Goal: Task Accomplishment & Management: Use online tool/utility

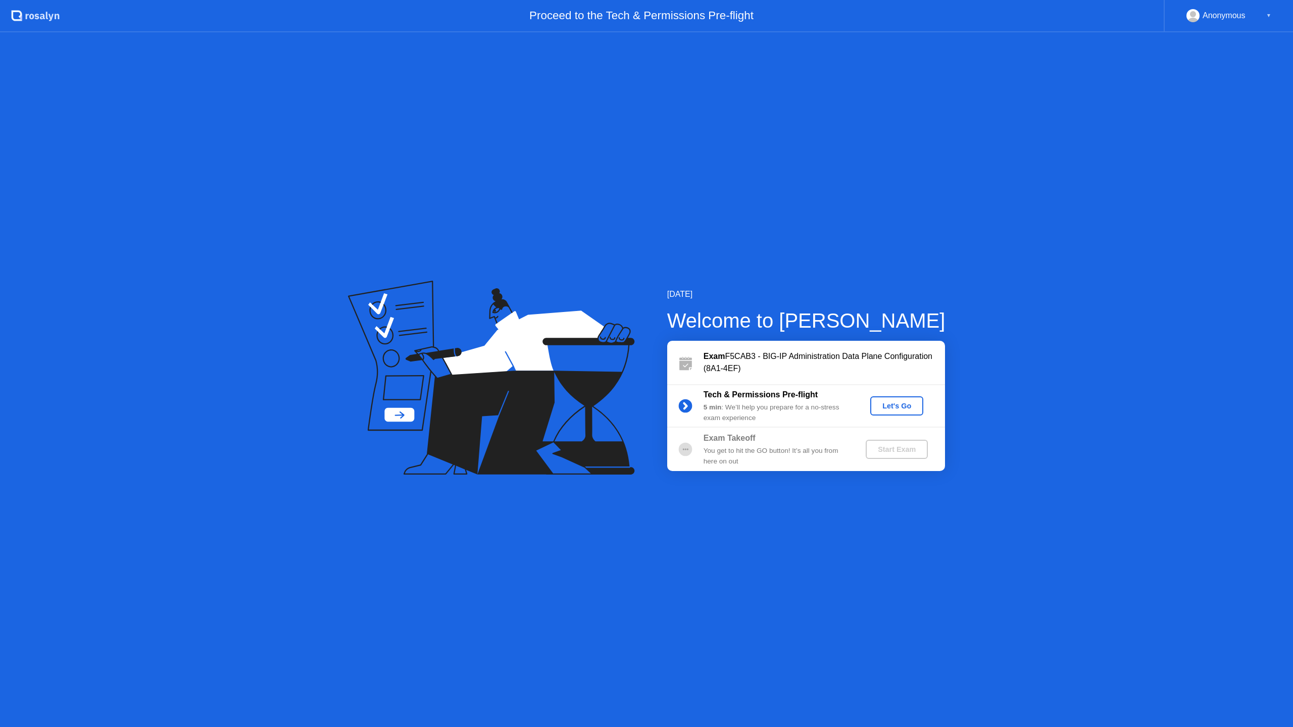
click at [895, 405] on div "Let's Go" at bounding box center [896, 406] width 45 height 8
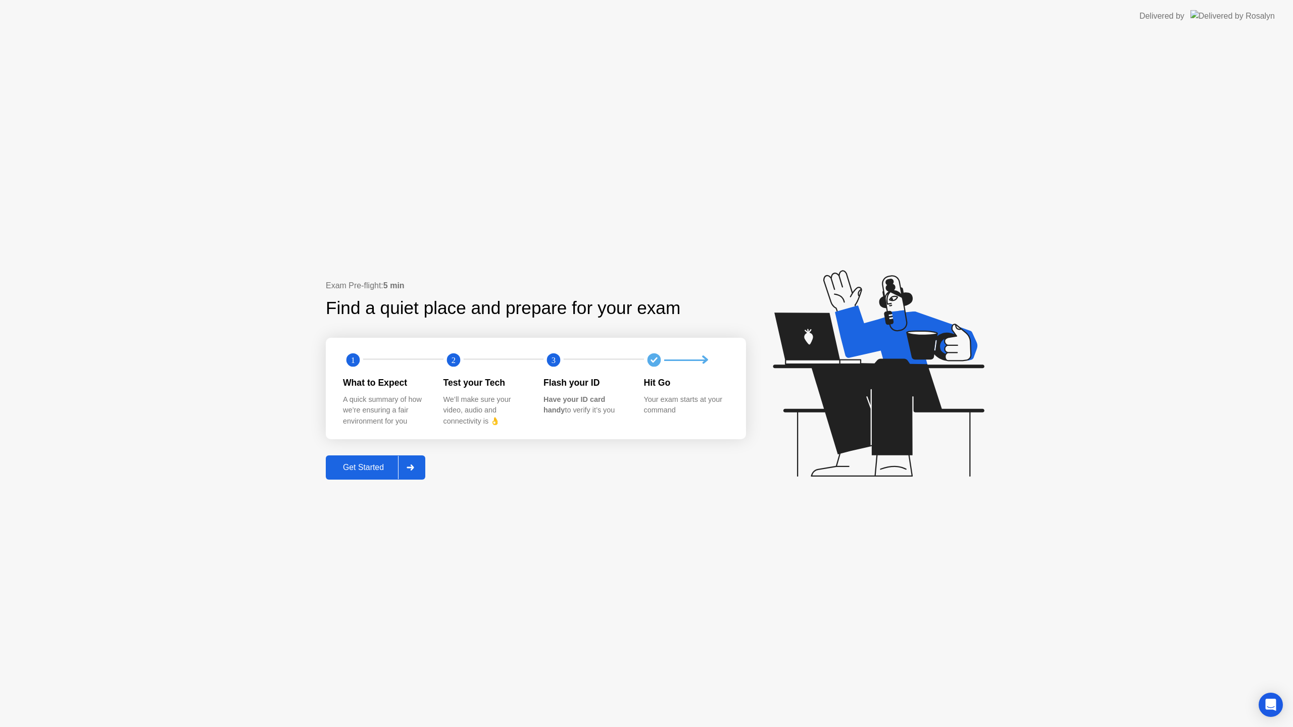
click at [388, 460] on button "Get Started" at bounding box center [376, 468] width 100 height 24
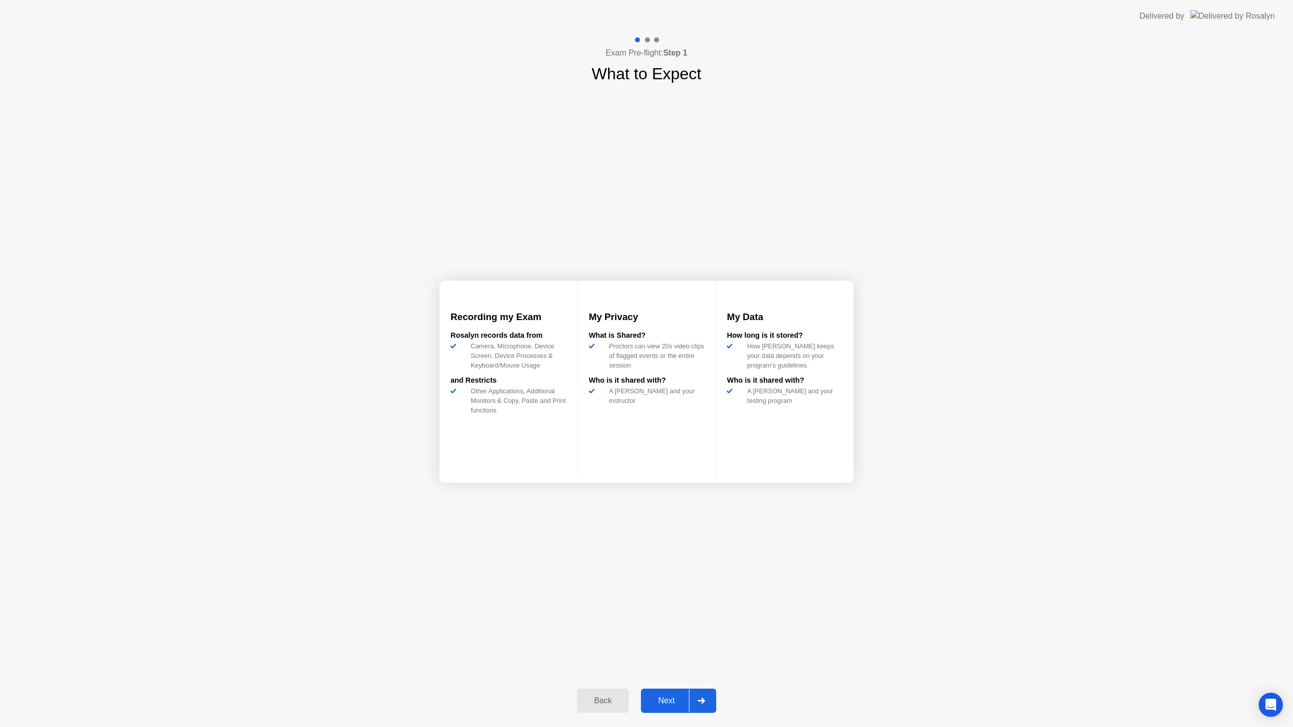
click at [677, 697] on div "Next" at bounding box center [666, 701] width 45 height 9
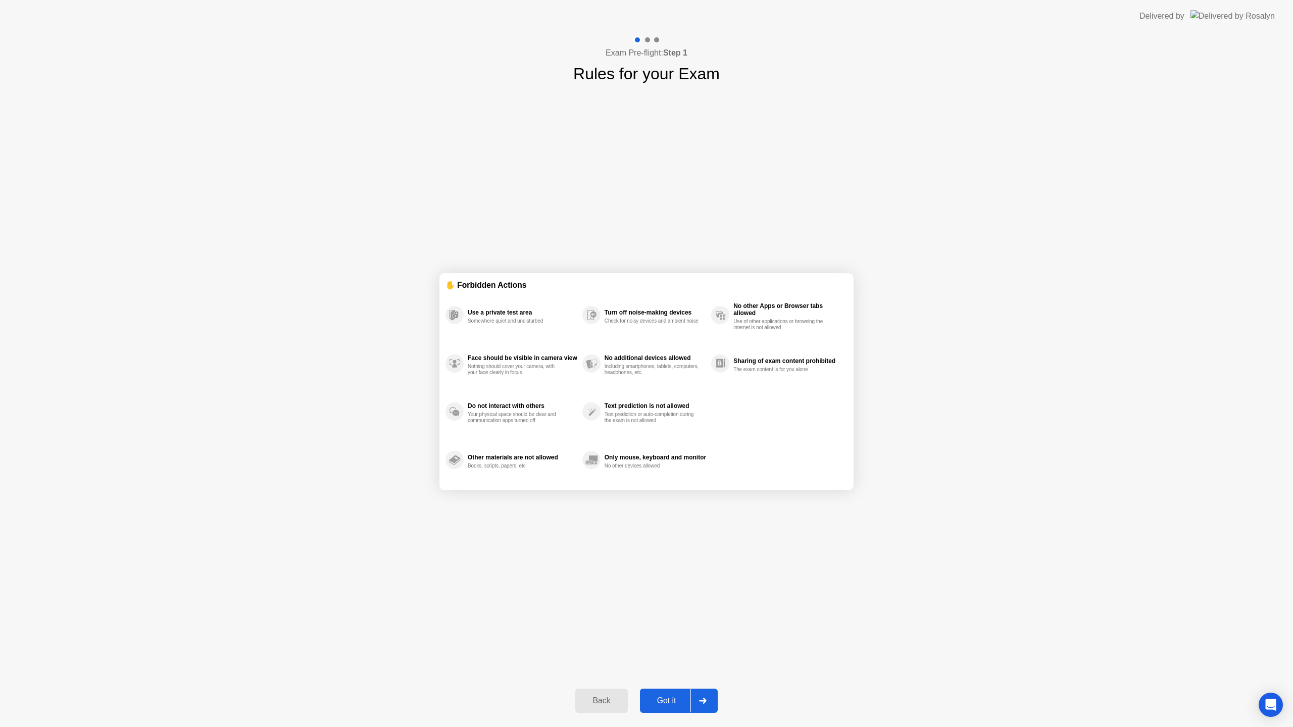
click at [672, 694] on button "Got it" at bounding box center [679, 701] width 78 height 24
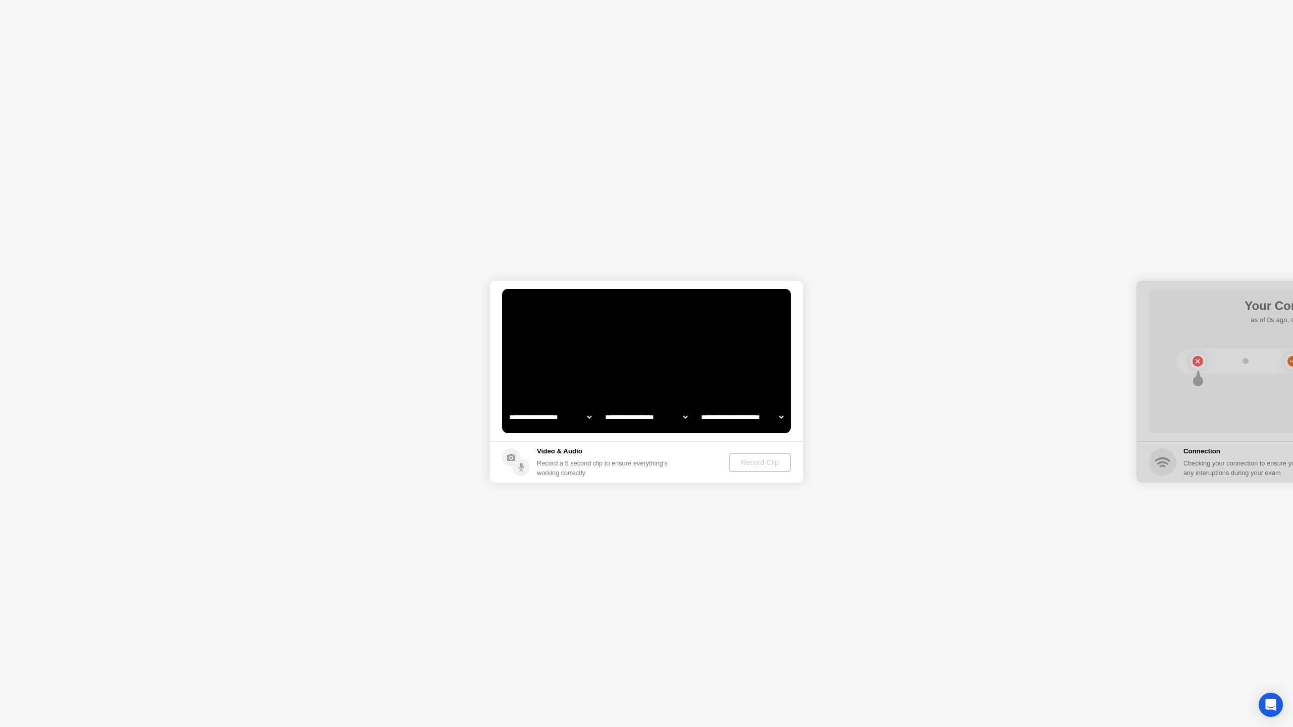
select select "**********"
select select "*******"
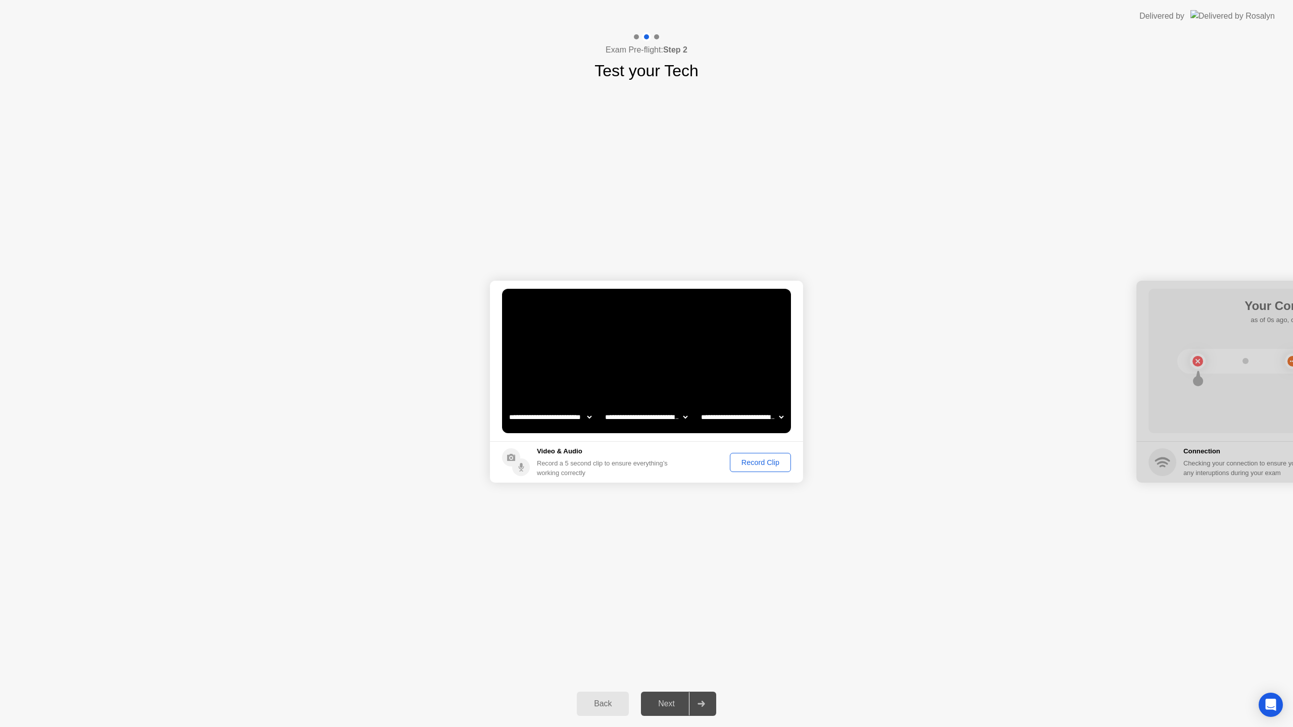
click at [735, 460] on div "Record Clip" at bounding box center [760, 463] width 54 height 8
click at [703, 464] on div "Replay Clip" at bounding box center [705, 463] width 66 height 8
click at [693, 699] on div at bounding box center [701, 704] width 24 height 23
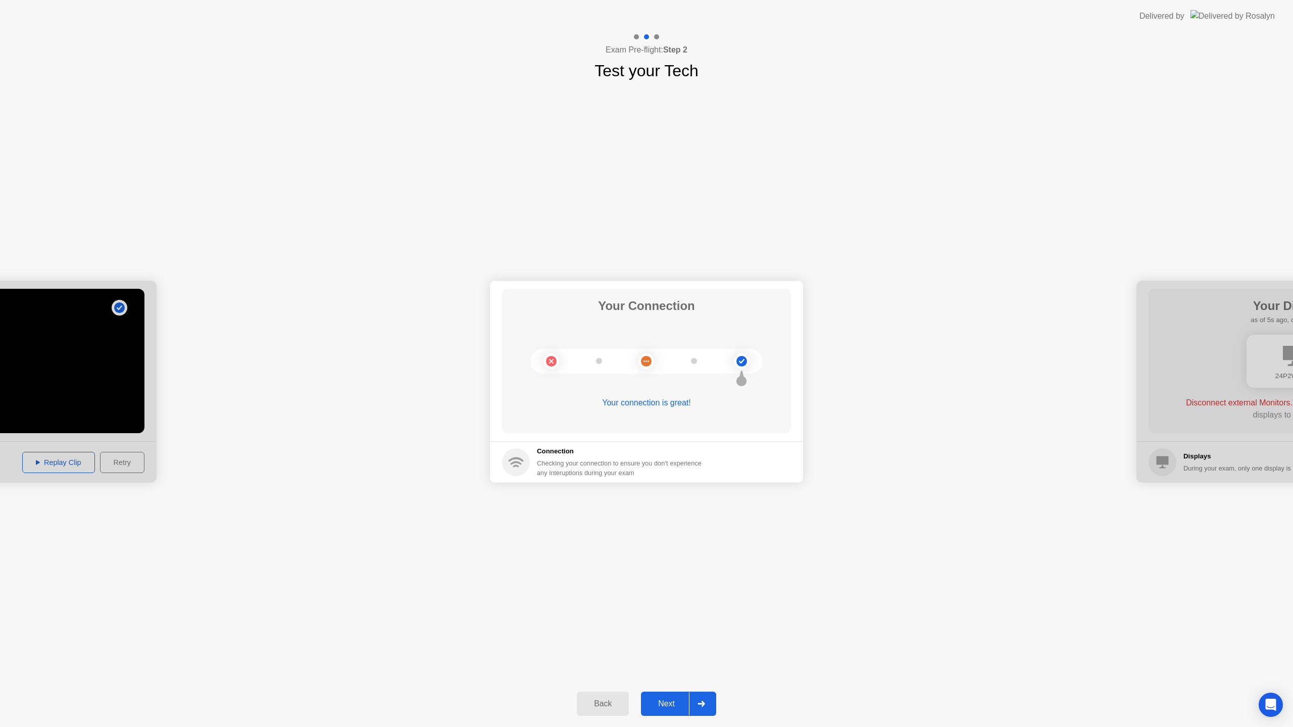
click at [683, 700] on div "Next" at bounding box center [666, 704] width 45 height 9
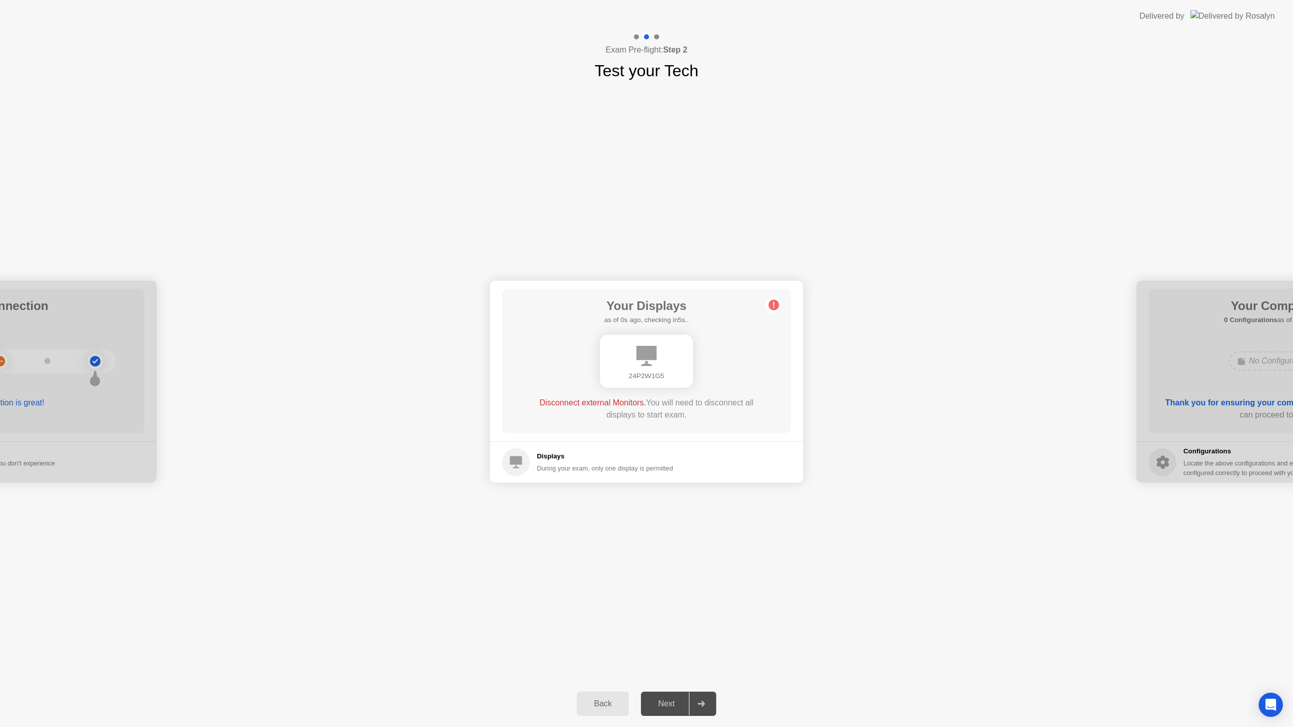
click at [676, 684] on div "Back Next" at bounding box center [646, 704] width 1293 height 46
click at [672, 696] on button "Next" at bounding box center [678, 704] width 75 height 24
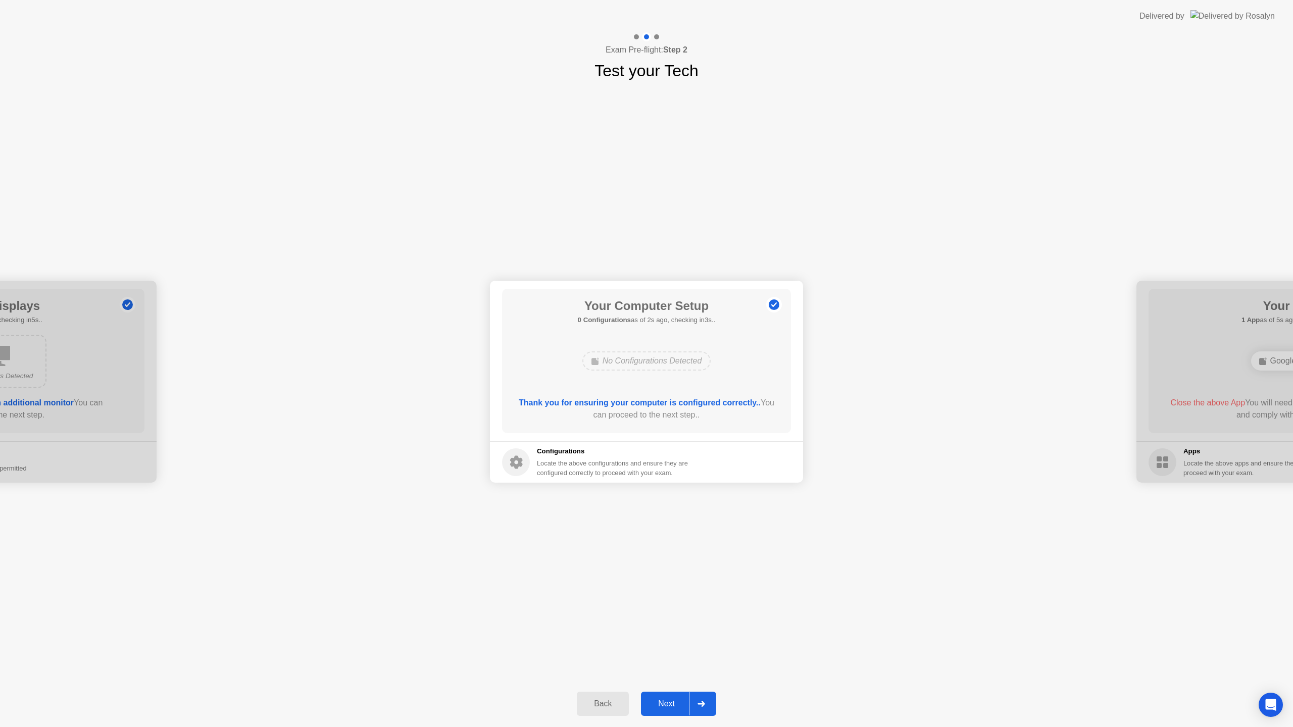
click at [672, 696] on button "Next" at bounding box center [678, 704] width 75 height 24
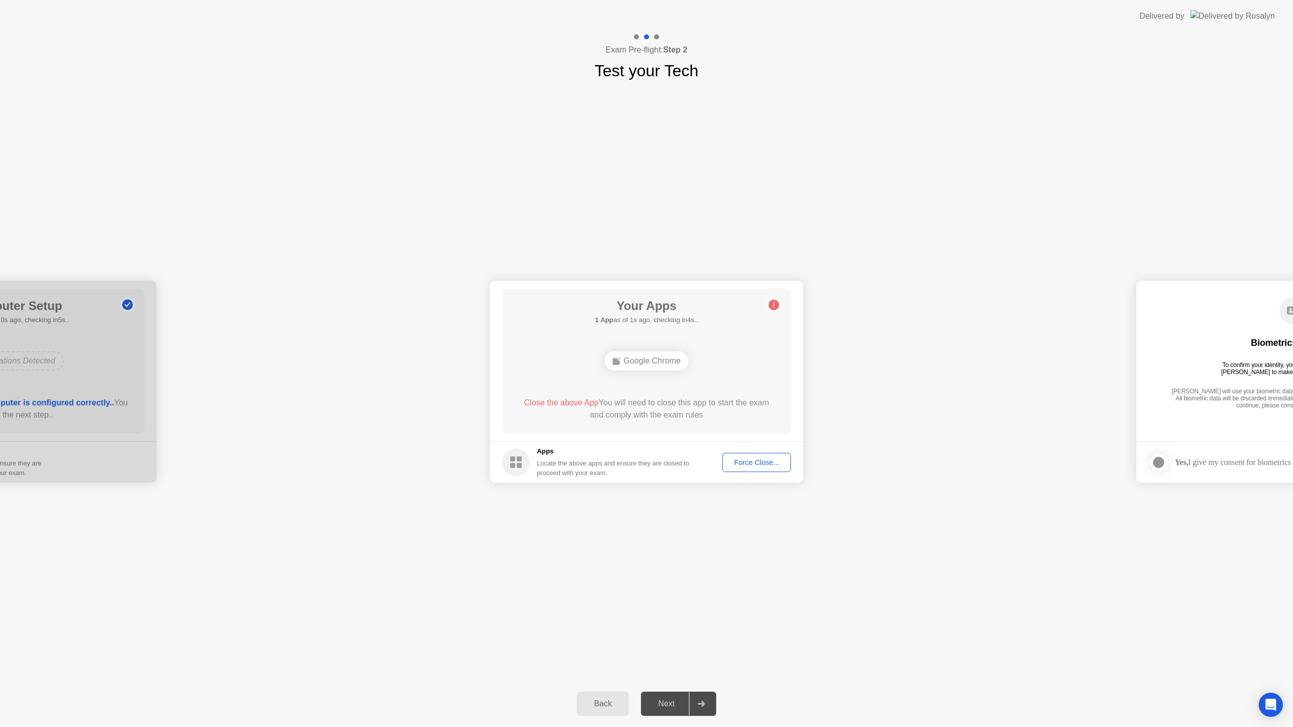
click at [761, 459] on div "Force Close..." at bounding box center [757, 463] width 62 height 8
click at [678, 697] on button "Next" at bounding box center [678, 704] width 75 height 24
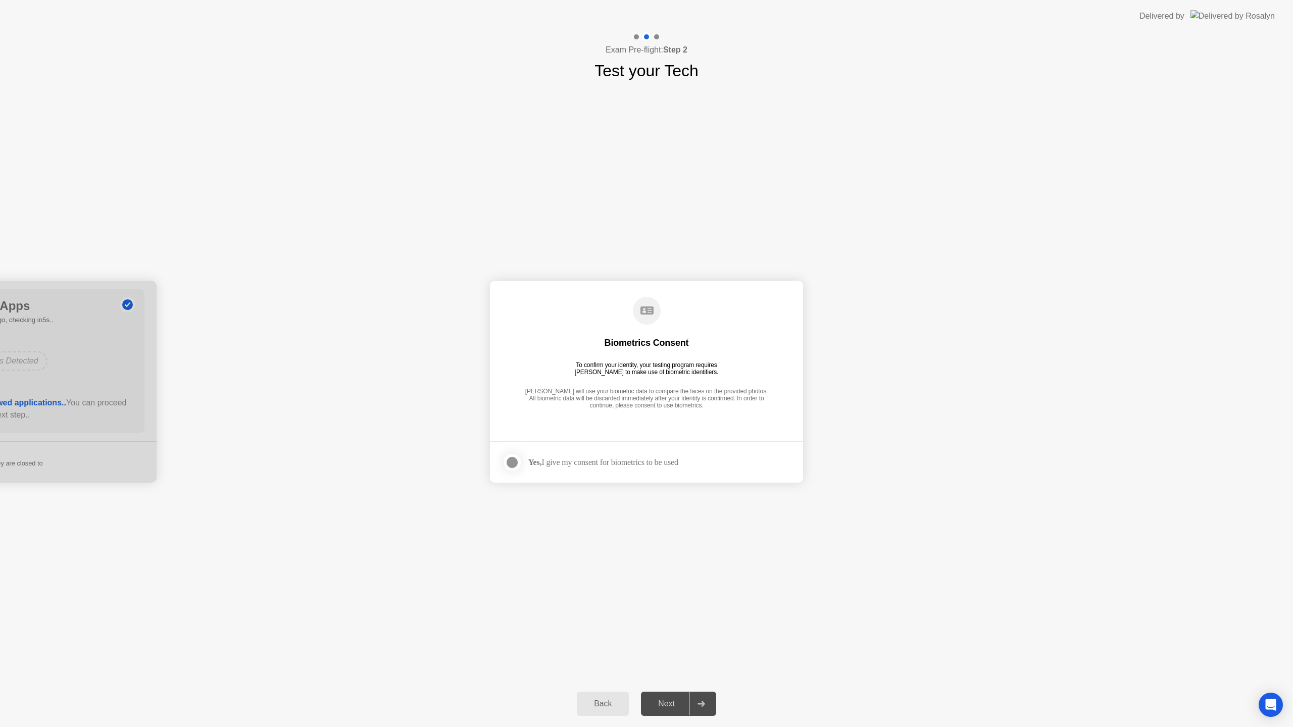
click at [515, 462] on div at bounding box center [512, 463] width 12 height 12
click at [678, 693] on button "Next" at bounding box center [678, 704] width 75 height 24
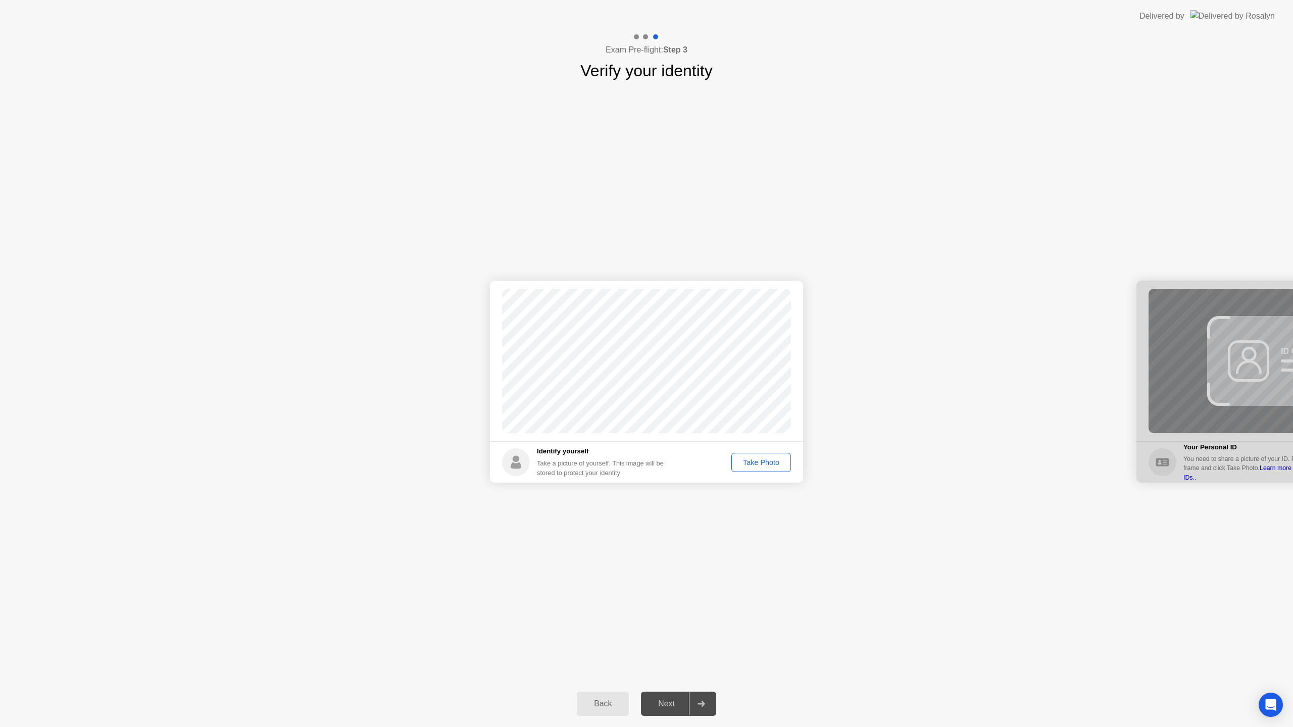
click at [747, 465] on div "Take Photo" at bounding box center [761, 463] width 53 height 8
click at [675, 702] on div "Next" at bounding box center [666, 704] width 45 height 9
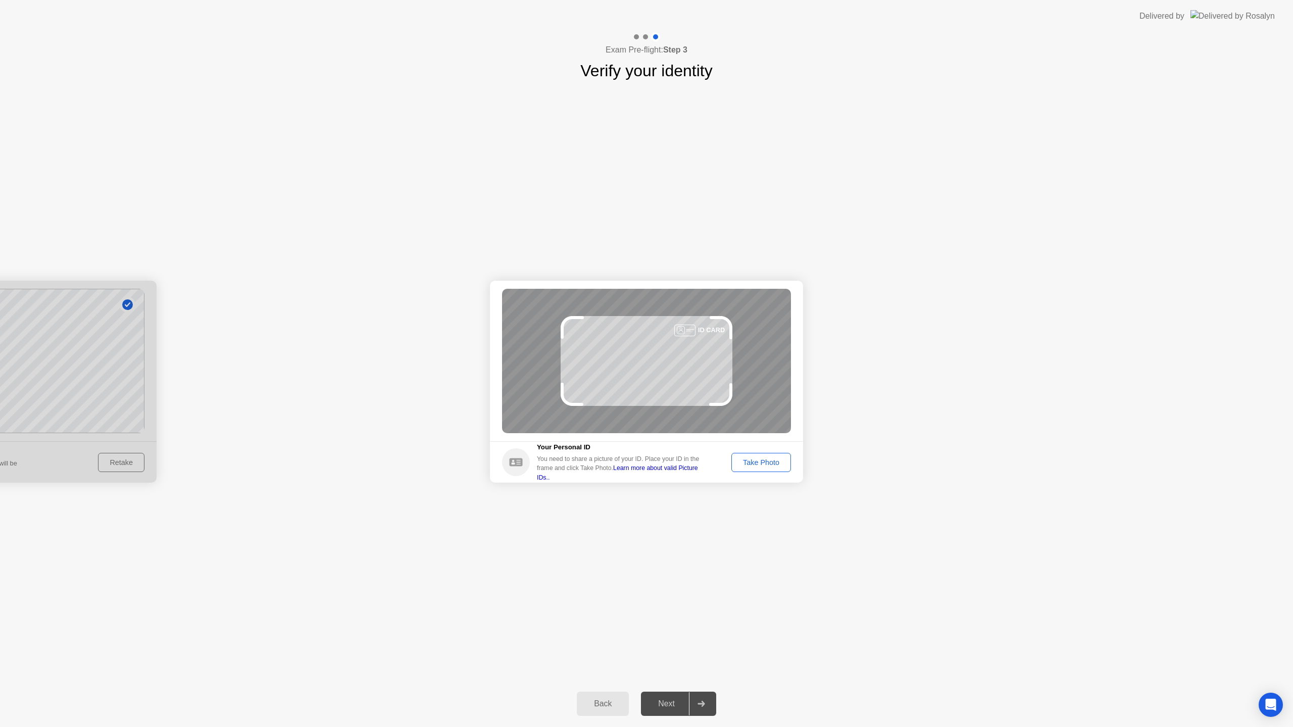
click at [766, 453] on button "Take Photo" at bounding box center [761, 462] width 60 height 19
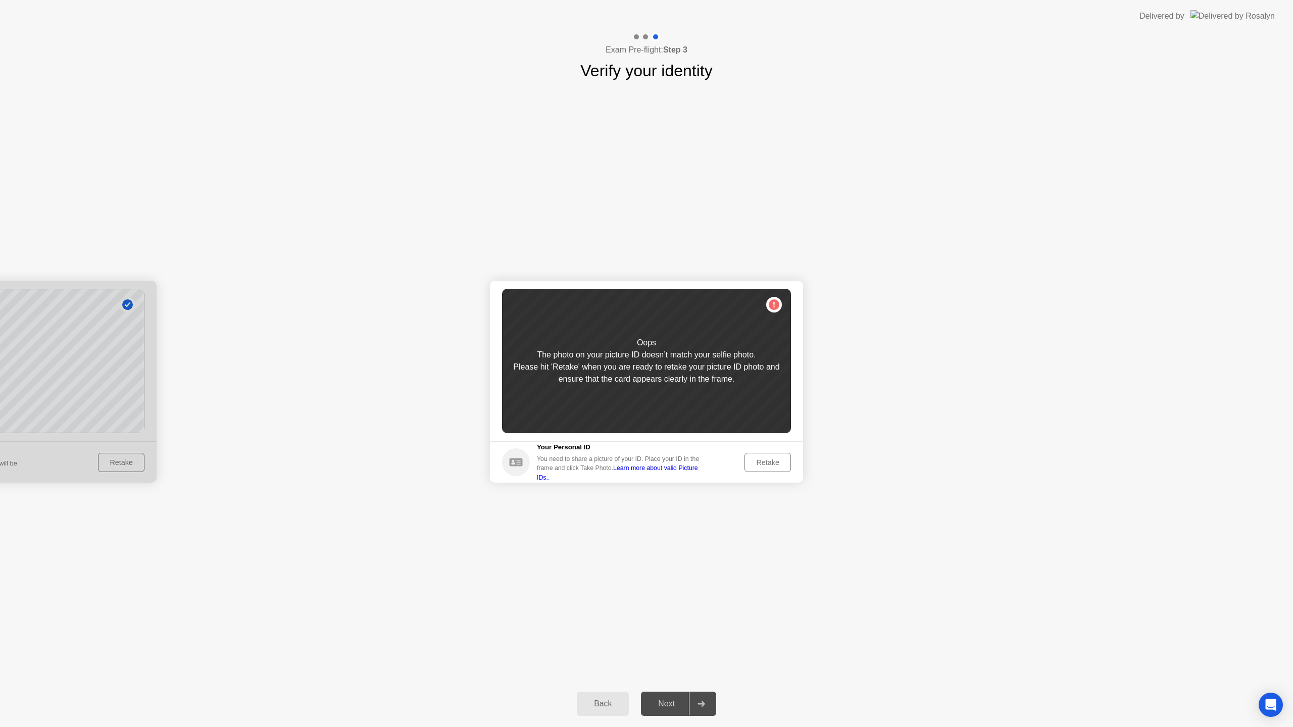
click at [771, 459] on div "Retake" at bounding box center [767, 463] width 39 height 8
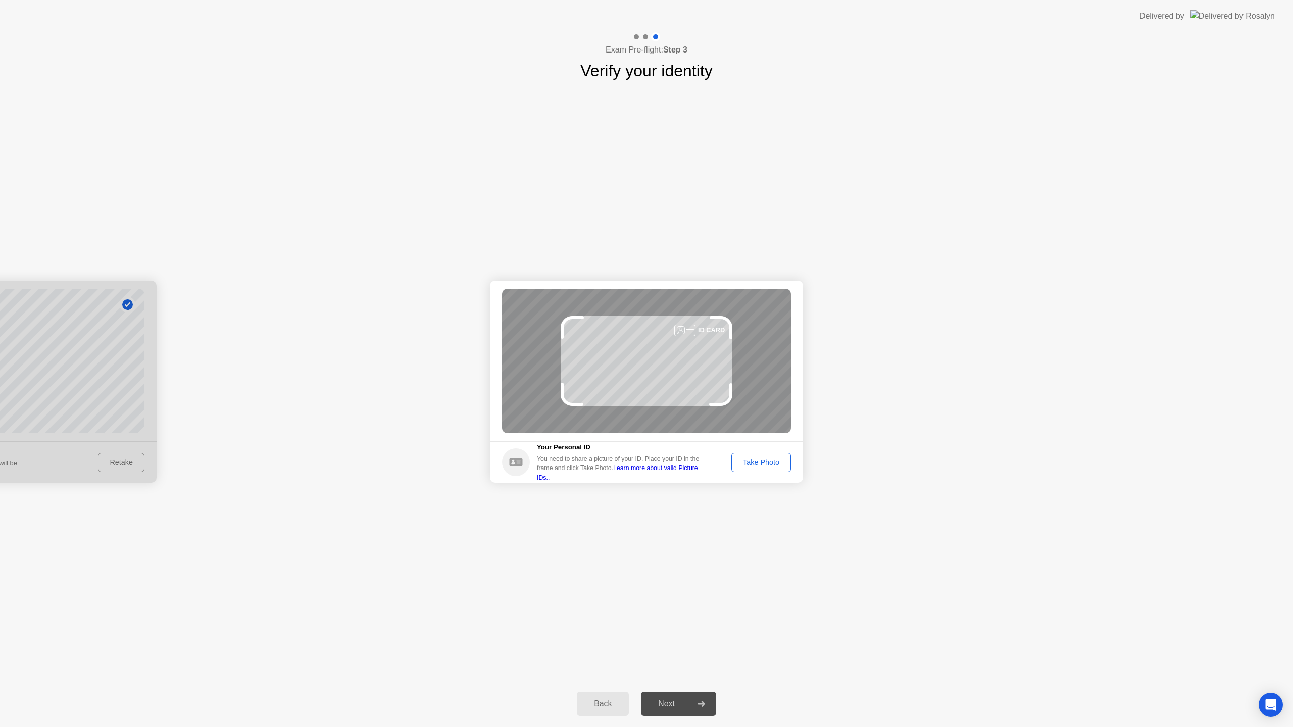
click at [771, 459] on div "Take Photo" at bounding box center [761, 463] width 53 height 8
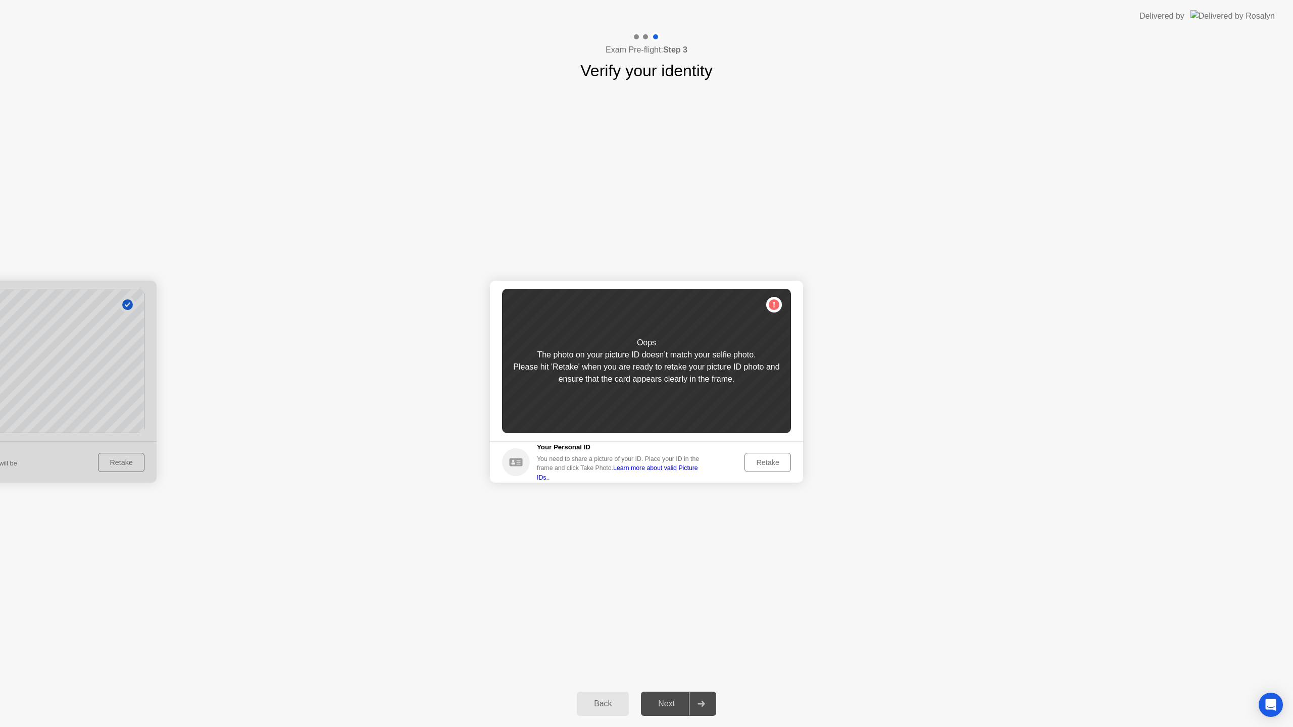
click at [771, 459] on div "Retake" at bounding box center [767, 463] width 39 height 8
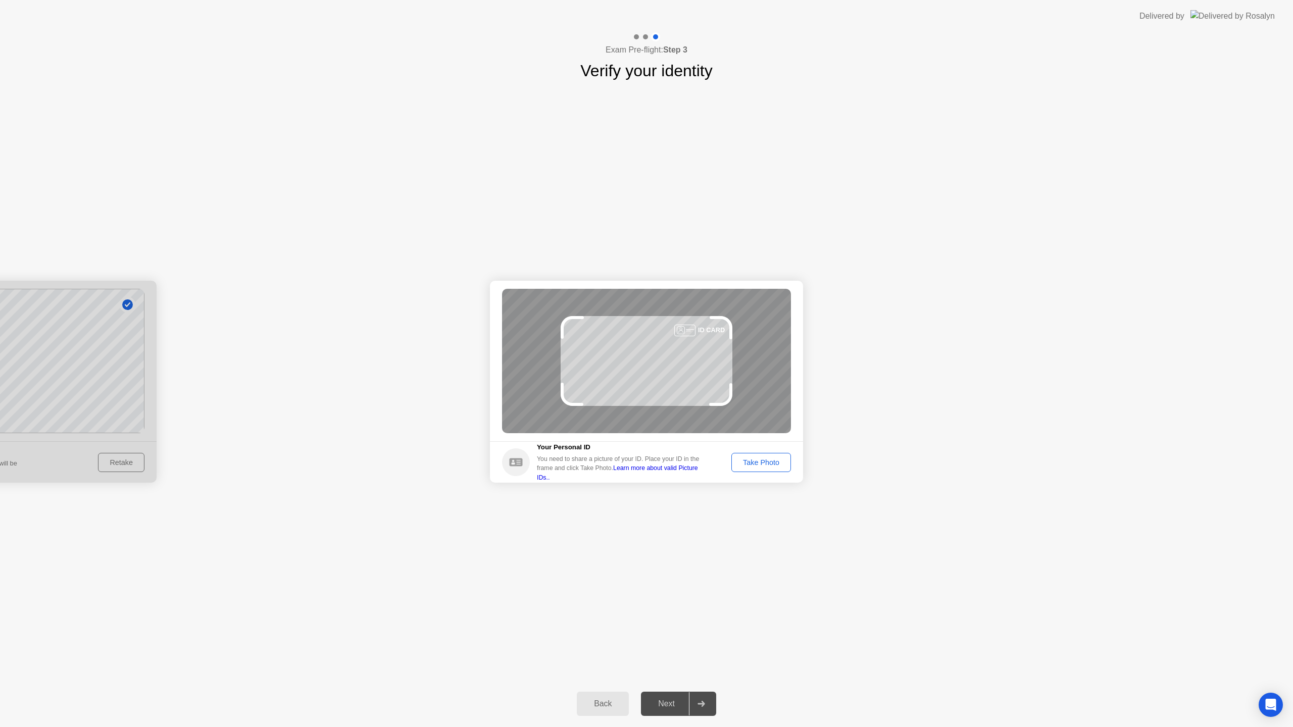
click at [757, 465] on div "Take Photo" at bounding box center [761, 463] width 53 height 8
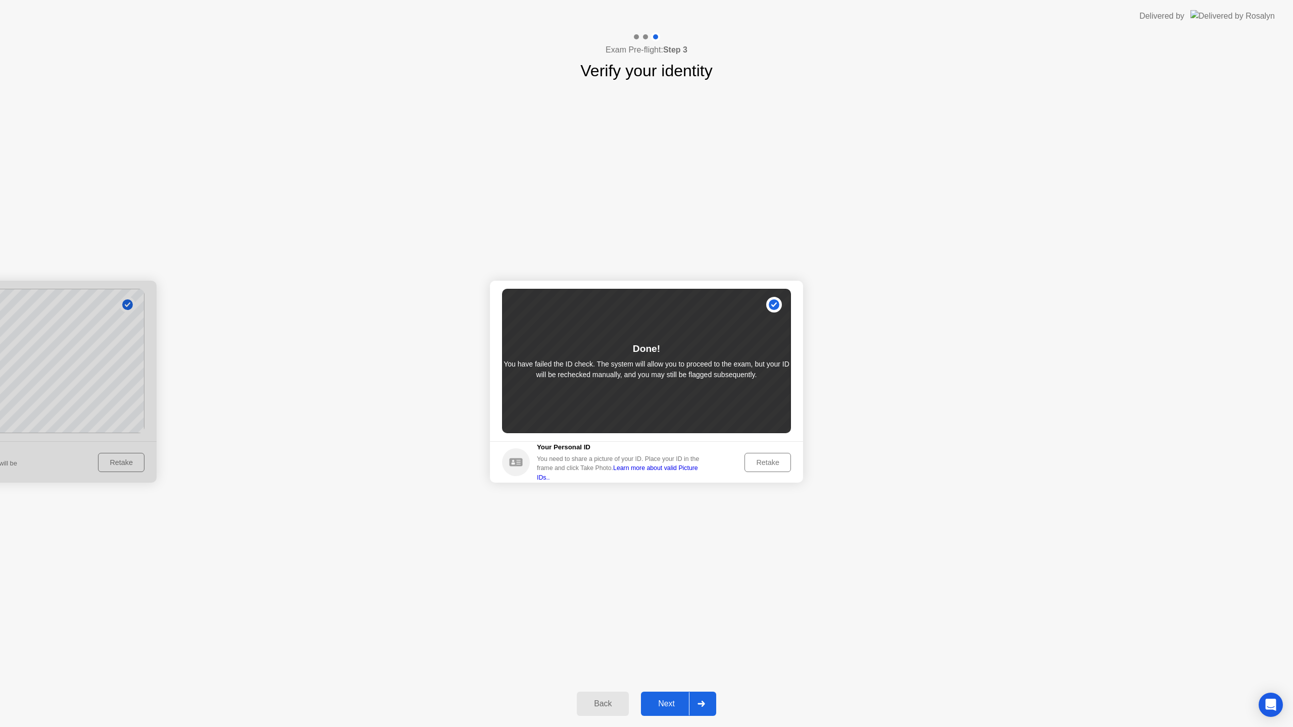
click at [678, 712] on button "Next" at bounding box center [678, 704] width 75 height 24
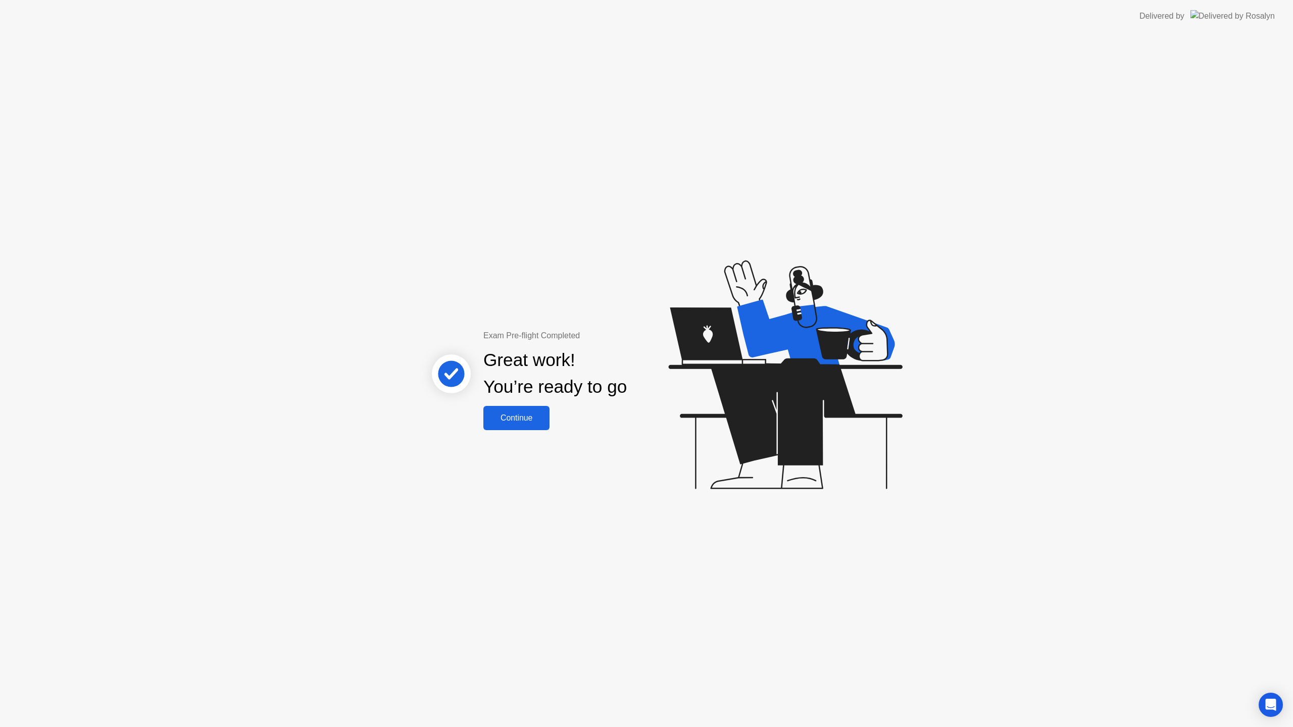
click at [533, 425] on button "Continue" at bounding box center [516, 418] width 66 height 24
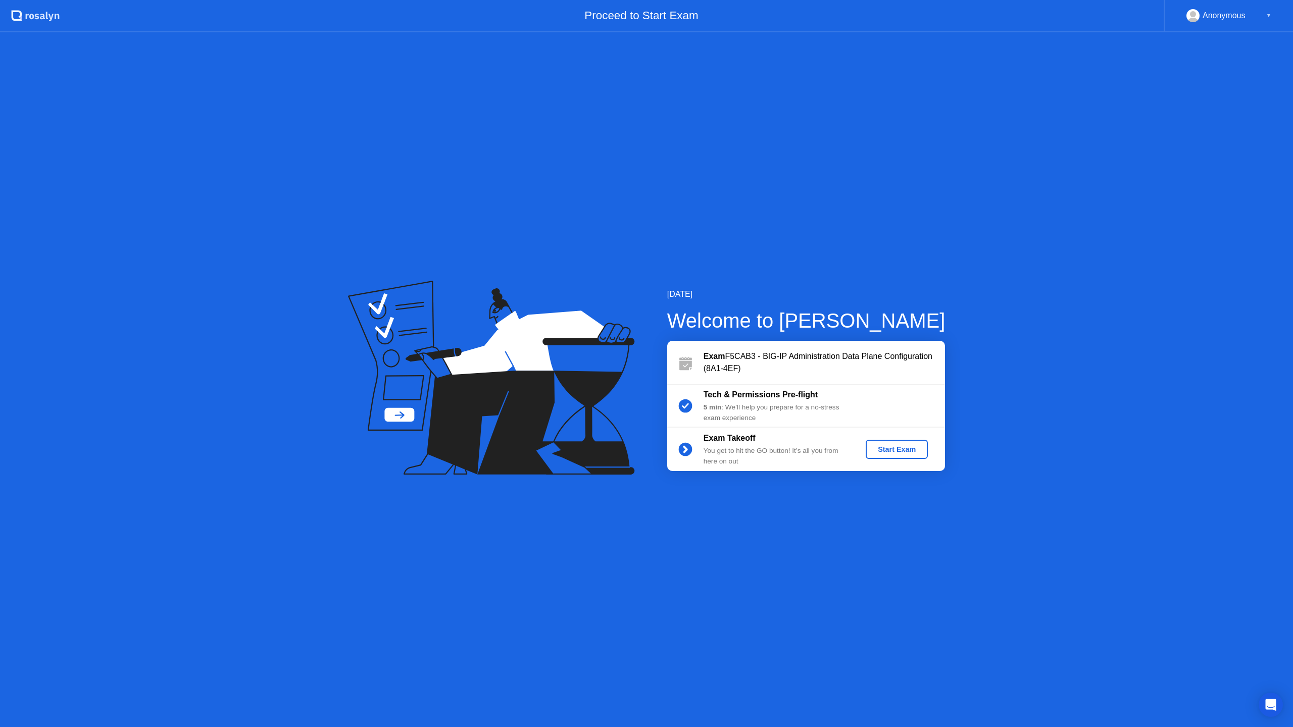
click at [876, 451] on div "Start Exam" at bounding box center [897, 450] width 54 height 8
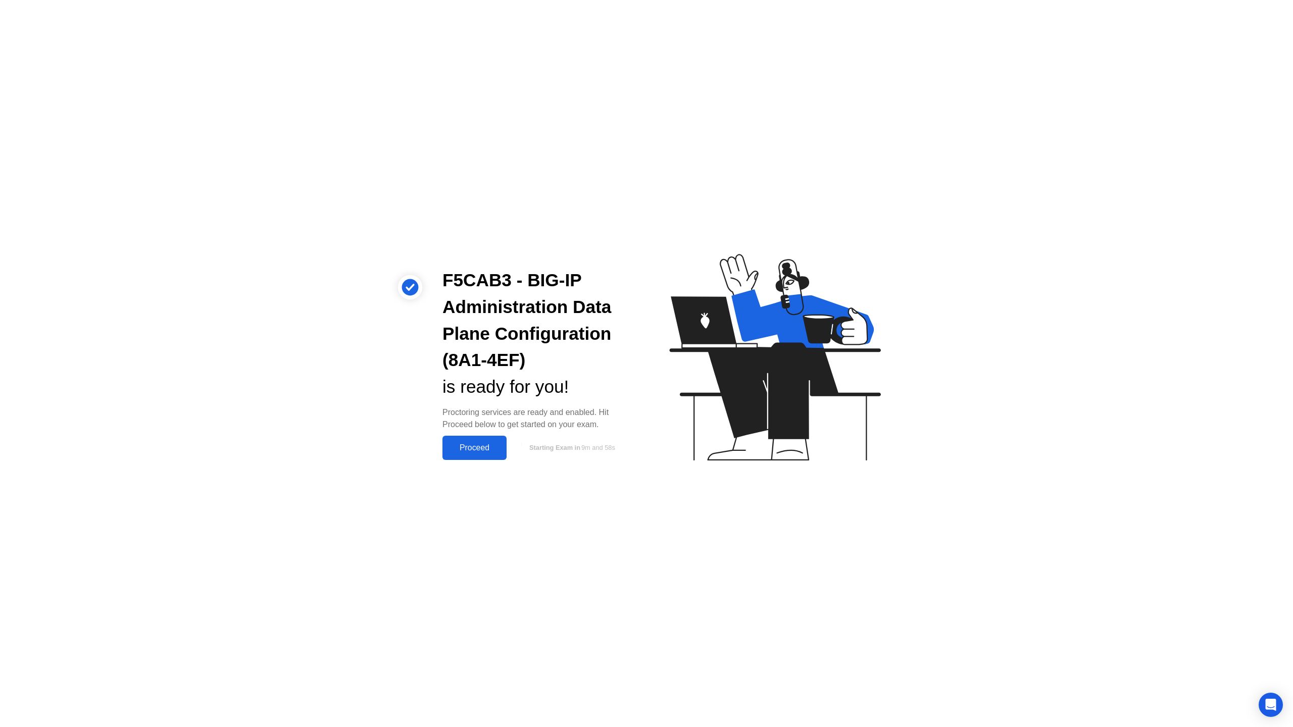
click at [482, 459] on button "Proceed" at bounding box center [475, 448] width 64 height 24
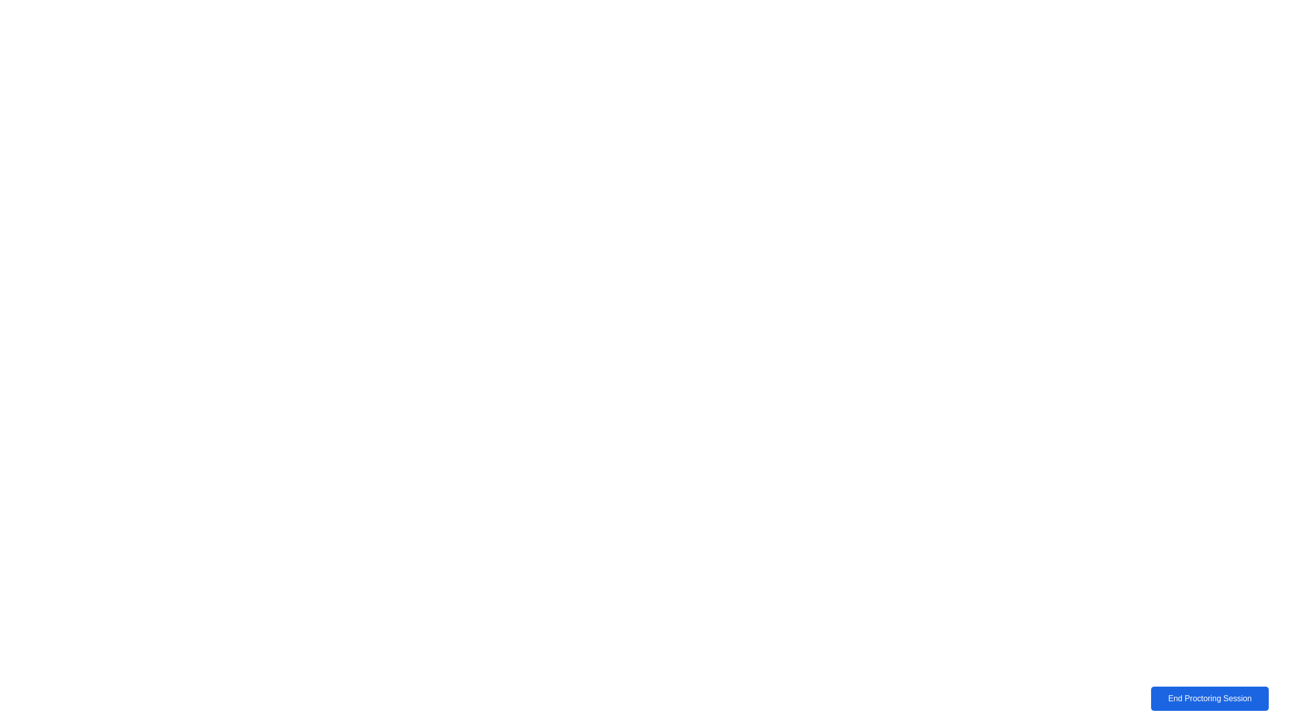
click at [1214, 694] on div "End Proctoring Session" at bounding box center [1209, 699] width 119 height 10
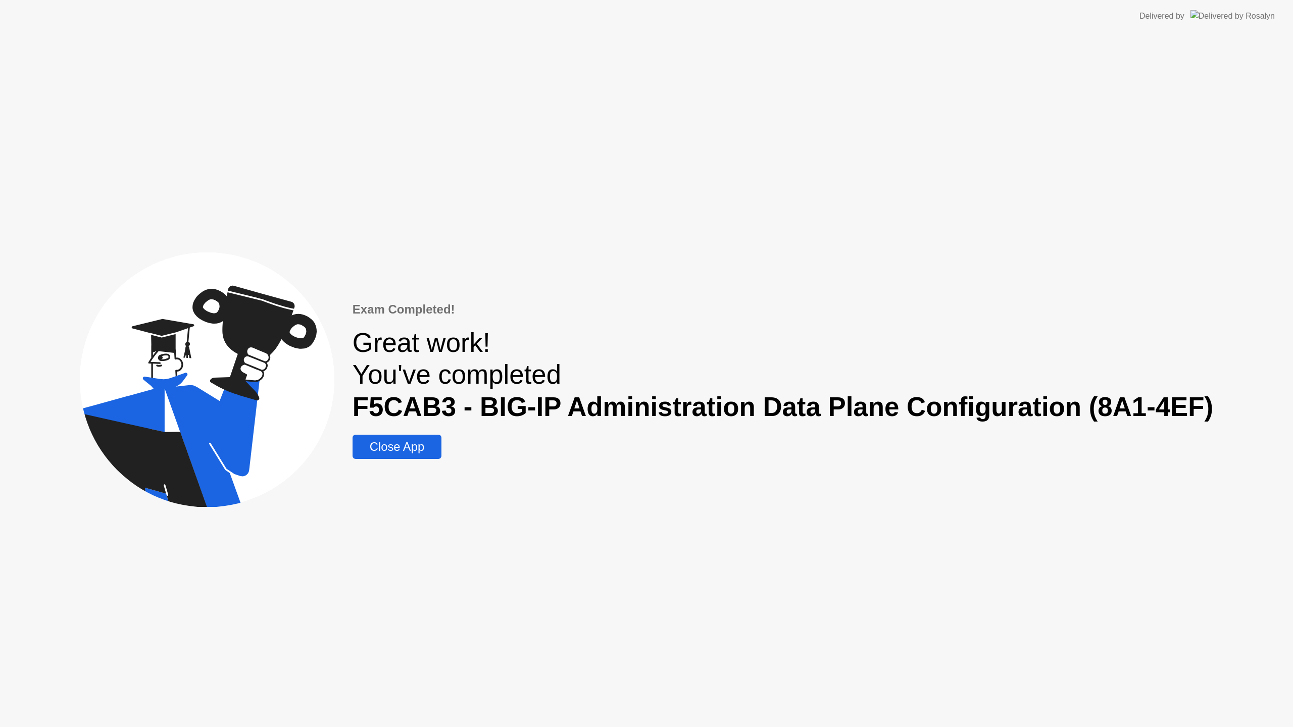
click at [397, 426] on div "Exam Completed! Great work! You've completed F5CAB3 - BIG-IP Administration Dat…" at bounding box center [783, 380] width 861 height 159
click at [396, 445] on div "Close App" at bounding box center [397, 447] width 83 height 14
